Goal: Task Accomplishment & Management: Use online tool/utility

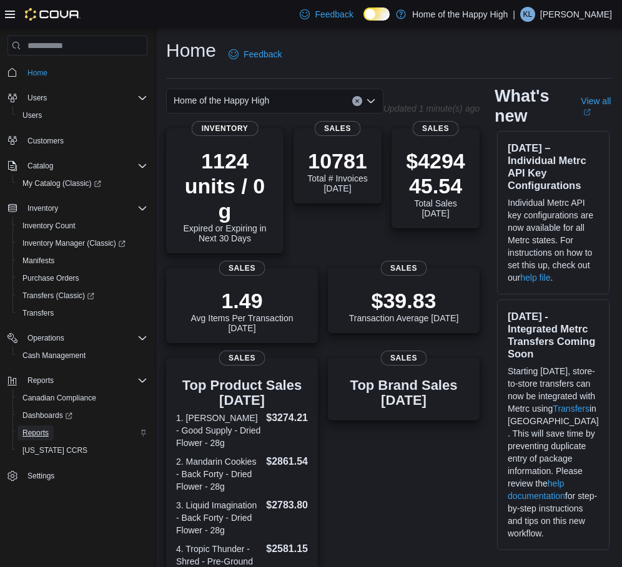
click at [44, 429] on span "Reports" at bounding box center [35, 433] width 26 height 10
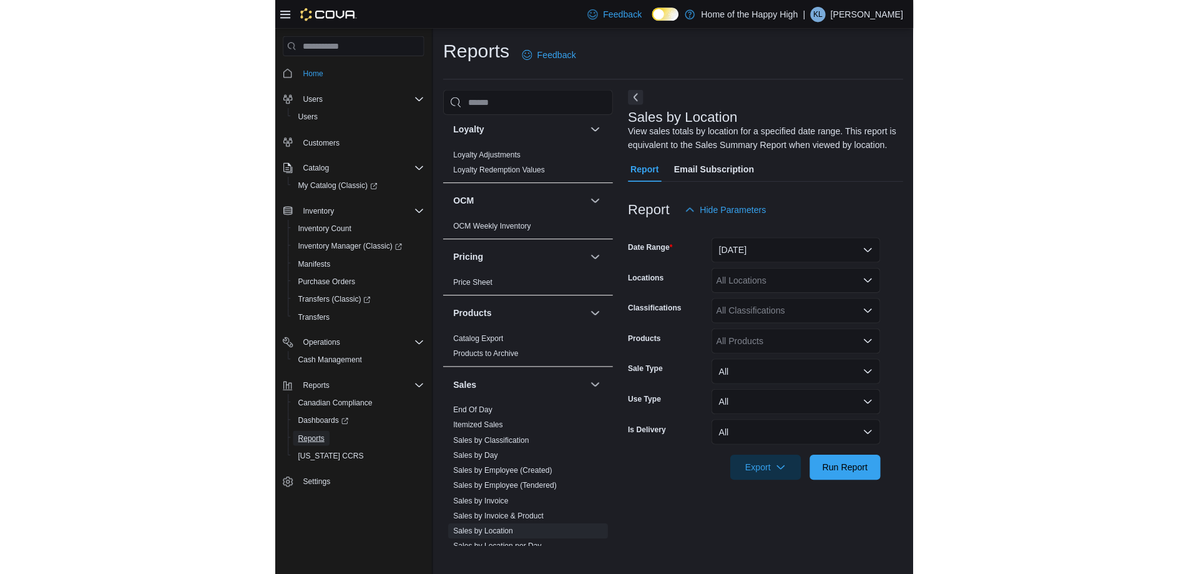
scroll to position [562, 0]
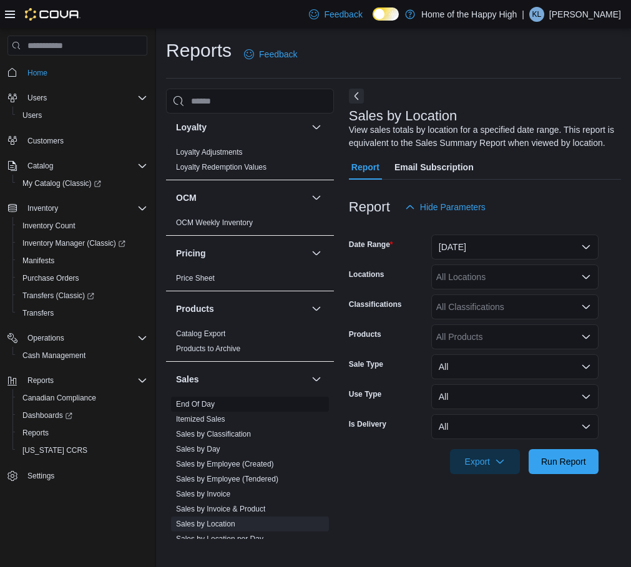
click at [202, 404] on link "End Of Day" at bounding box center [195, 404] width 39 height 9
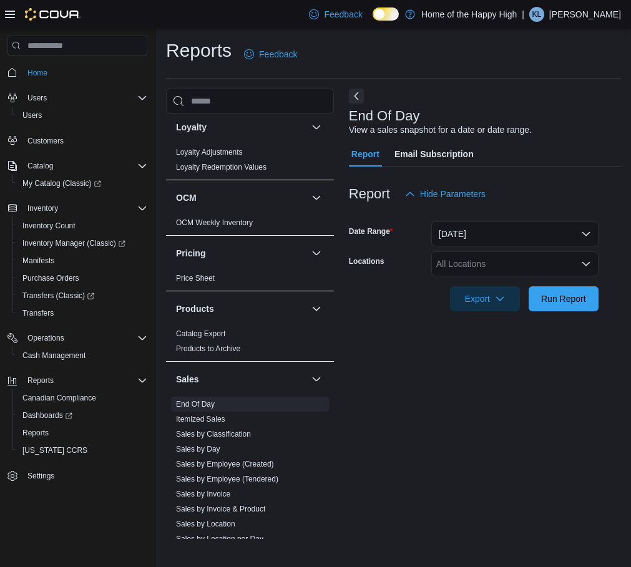
click at [506, 271] on div "All Locations" at bounding box center [514, 264] width 167 height 25
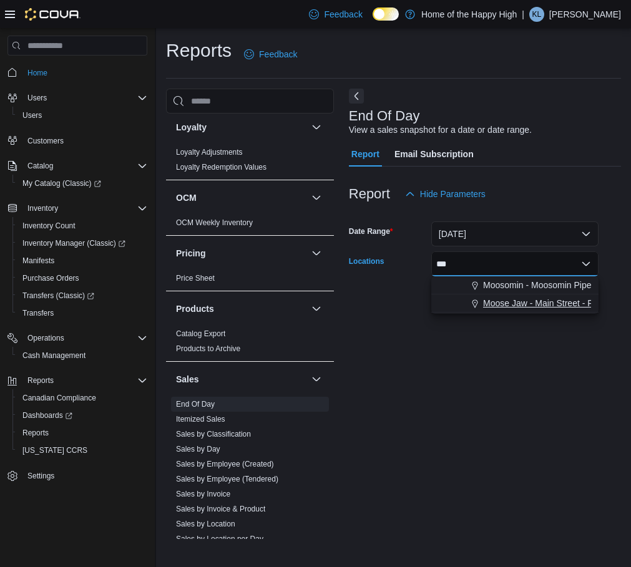
type input "***"
click at [509, 308] on span "Moose Jaw - Main Street - Fire & Flower" at bounding box center [561, 303] width 157 height 12
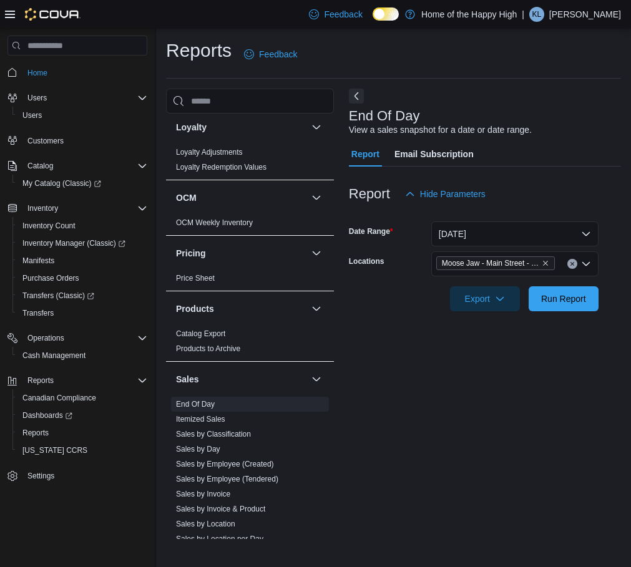
click at [528, 425] on div "End Of Day View a sales snapshot for a date or date range. Report Email Subscri…" at bounding box center [485, 314] width 272 height 451
click at [559, 309] on span "Run Report" at bounding box center [563, 298] width 55 height 25
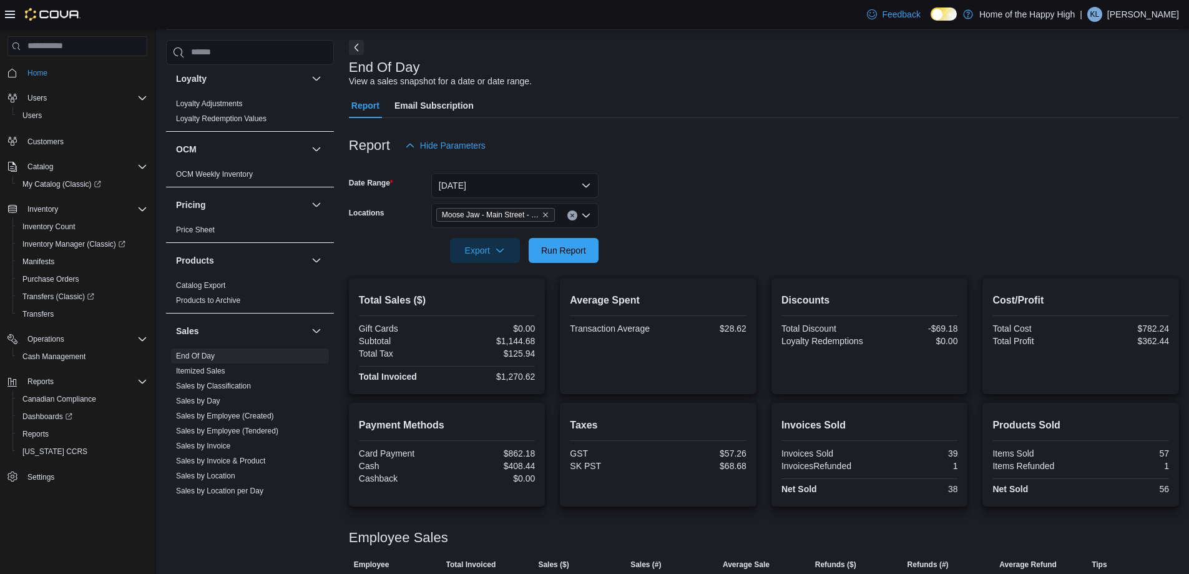
scroll to position [112, 0]
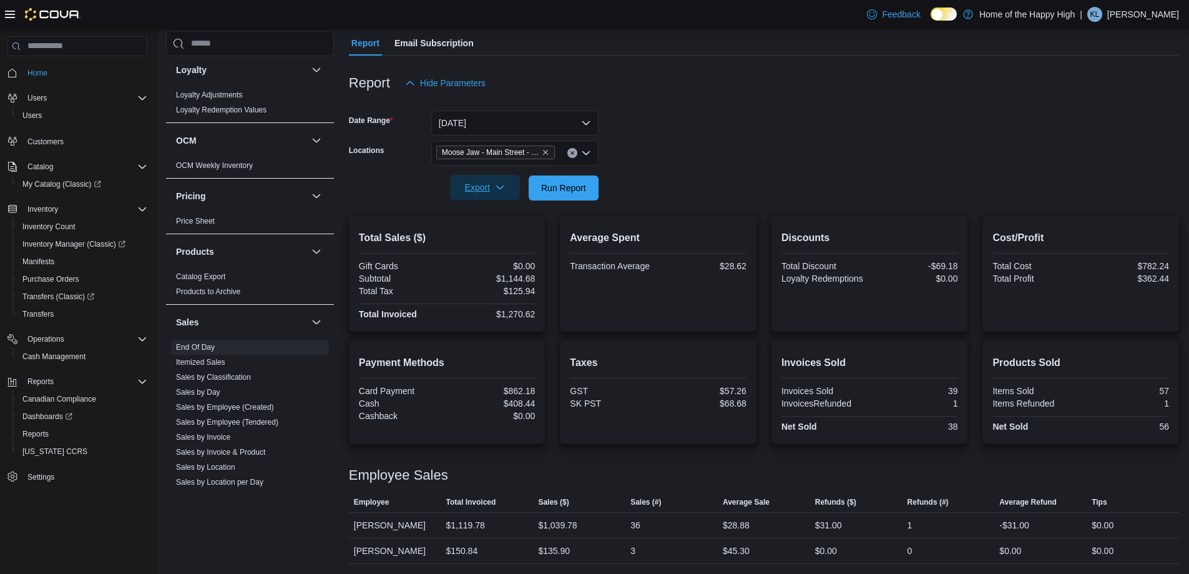
click at [504, 193] on span "Export" at bounding box center [484, 187] width 55 height 25
click at [498, 231] on button "Export to Pdf" at bounding box center [486, 237] width 71 height 25
